Goal: Task Accomplishment & Management: Use online tool/utility

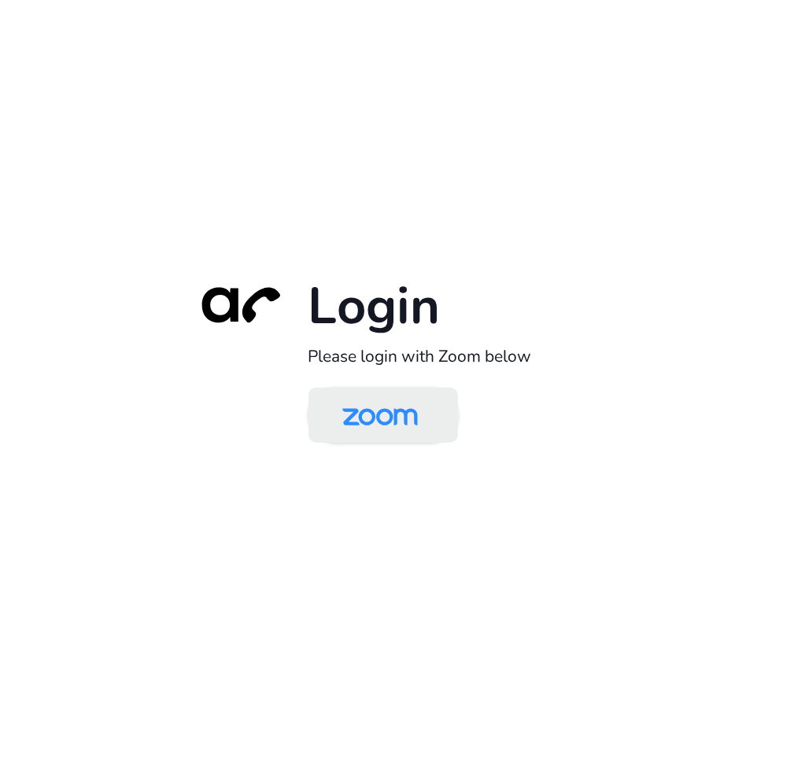
click at [395, 424] on img at bounding box center [380, 416] width 109 height 51
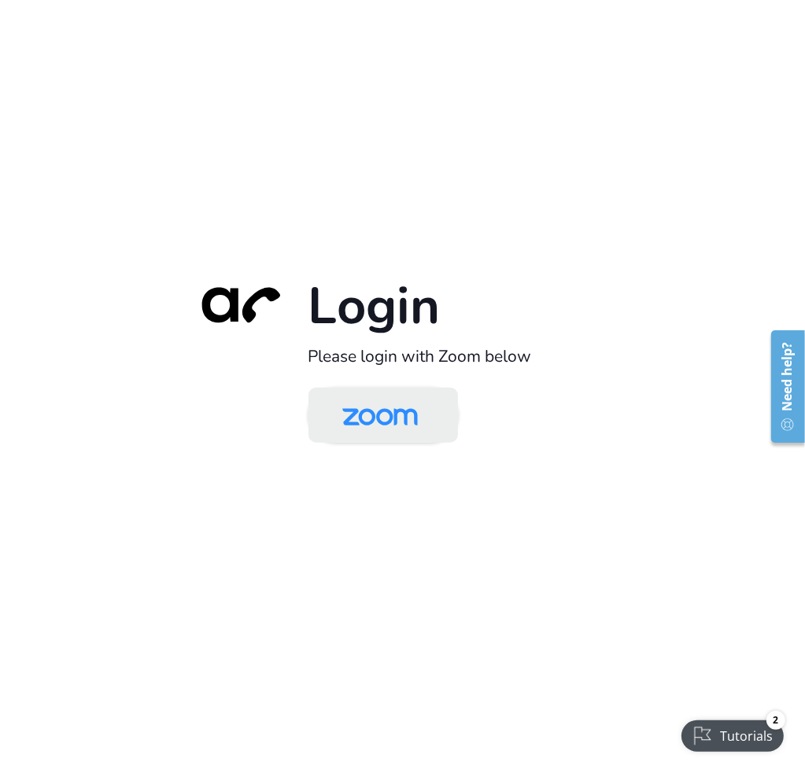
click at [403, 421] on img at bounding box center [380, 416] width 109 height 51
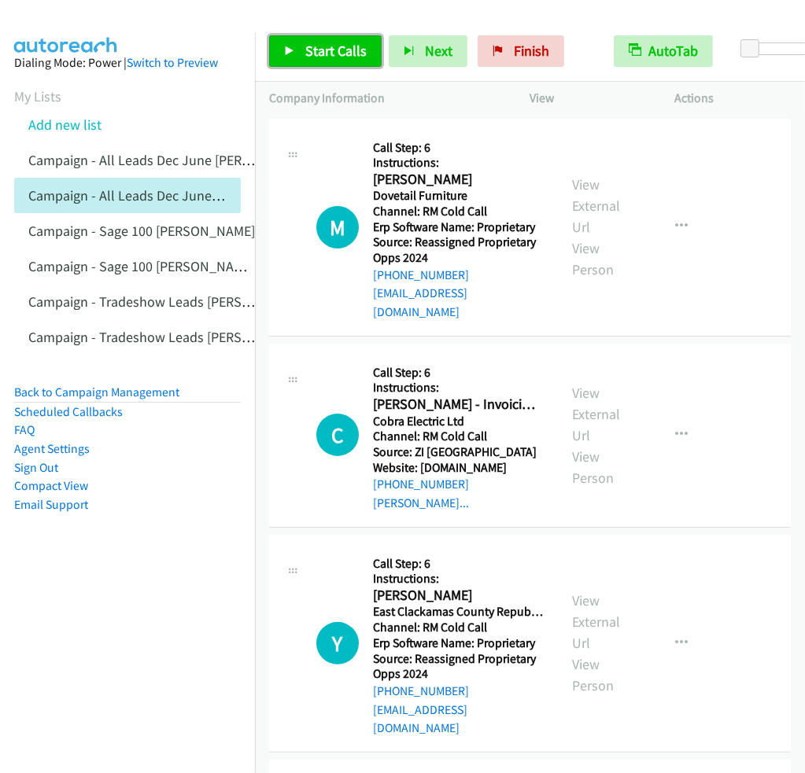
click at [341, 43] on span "Start Calls" at bounding box center [335, 51] width 61 height 18
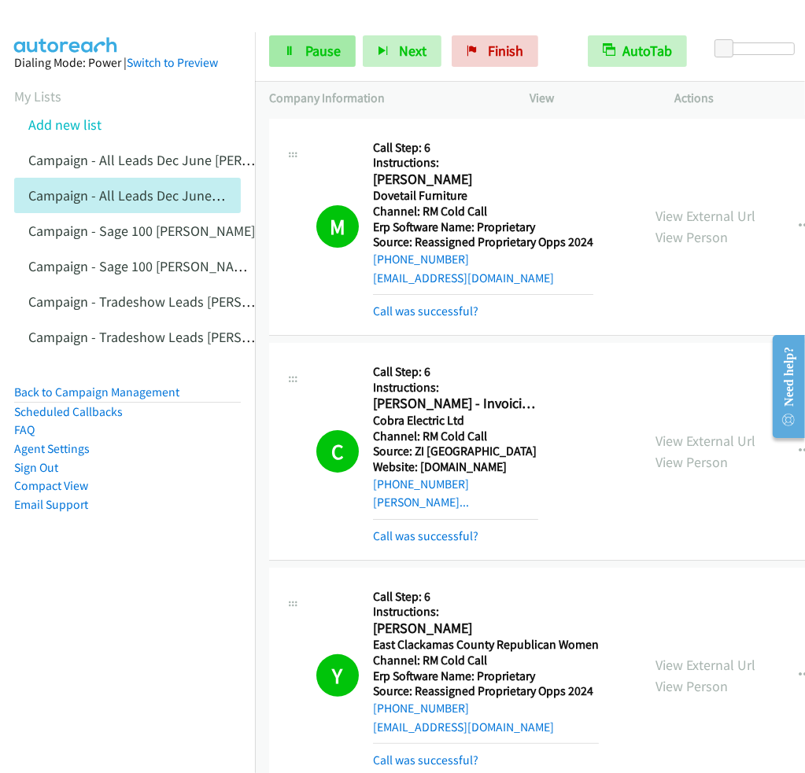
click at [328, 56] on span "Pause" at bounding box center [322, 51] width 35 height 18
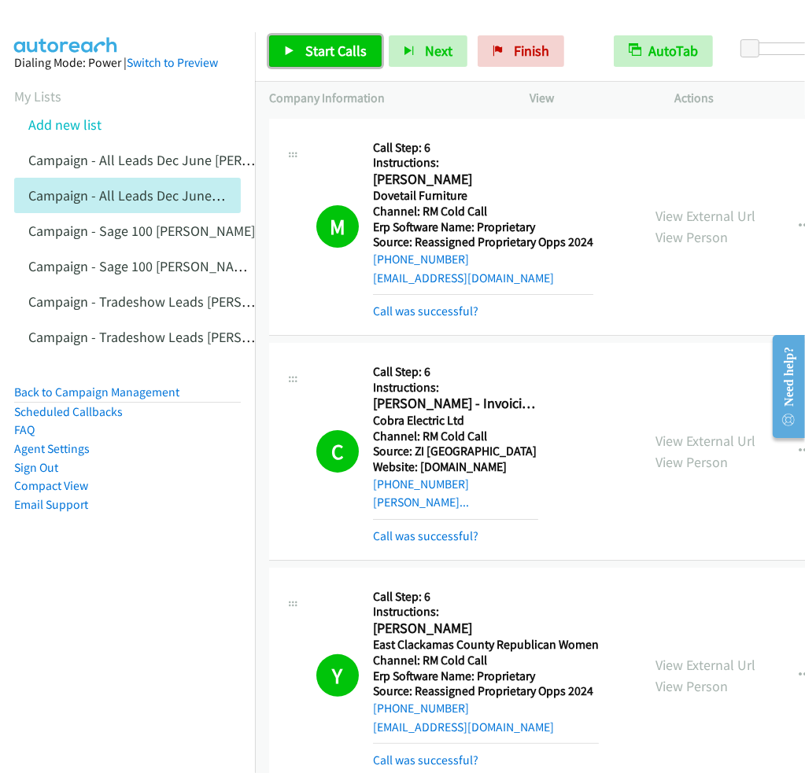
click at [297, 46] on link "Start Calls" at bounding box center [325, 50] width 112 height 31
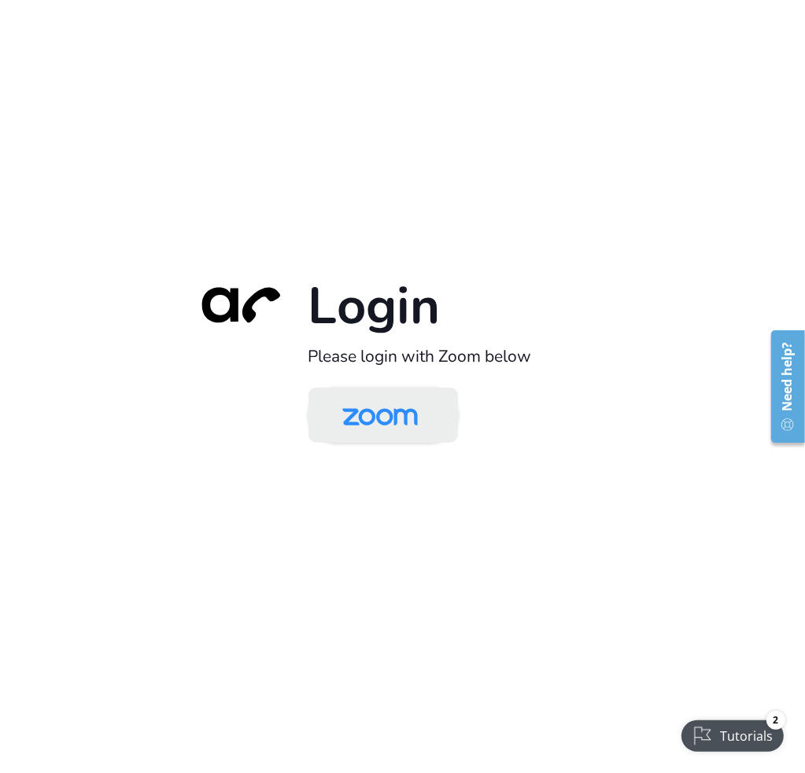
click at [370, 421] on img at bounding box center [380, 416] width 109 height 51
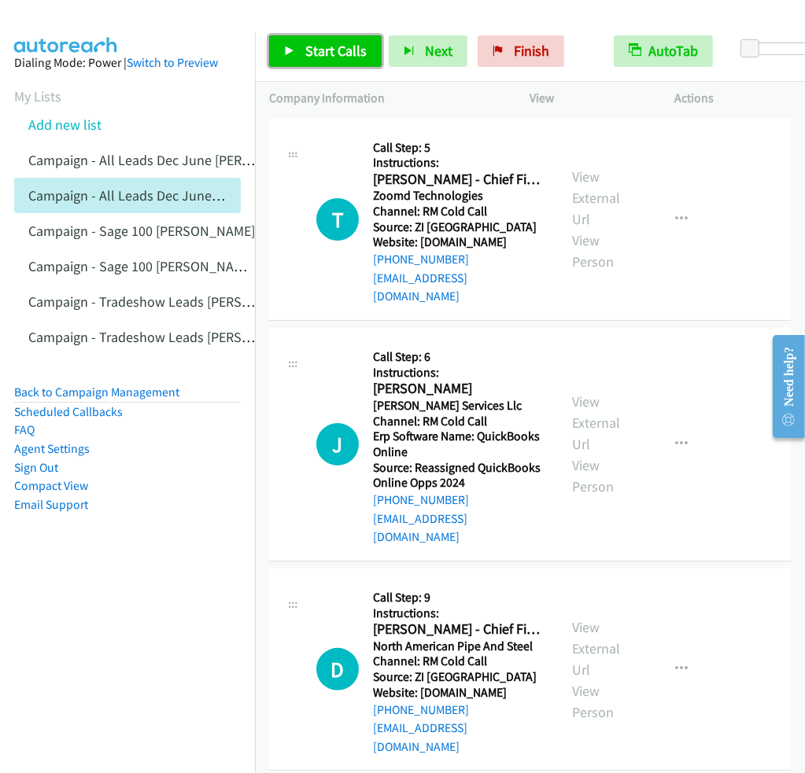
click at [341, 49] on span "Start Calls" at bounding box center [335, 51] width 61 height 18
